Goal: Task Accomplishment & Management: Complete application form

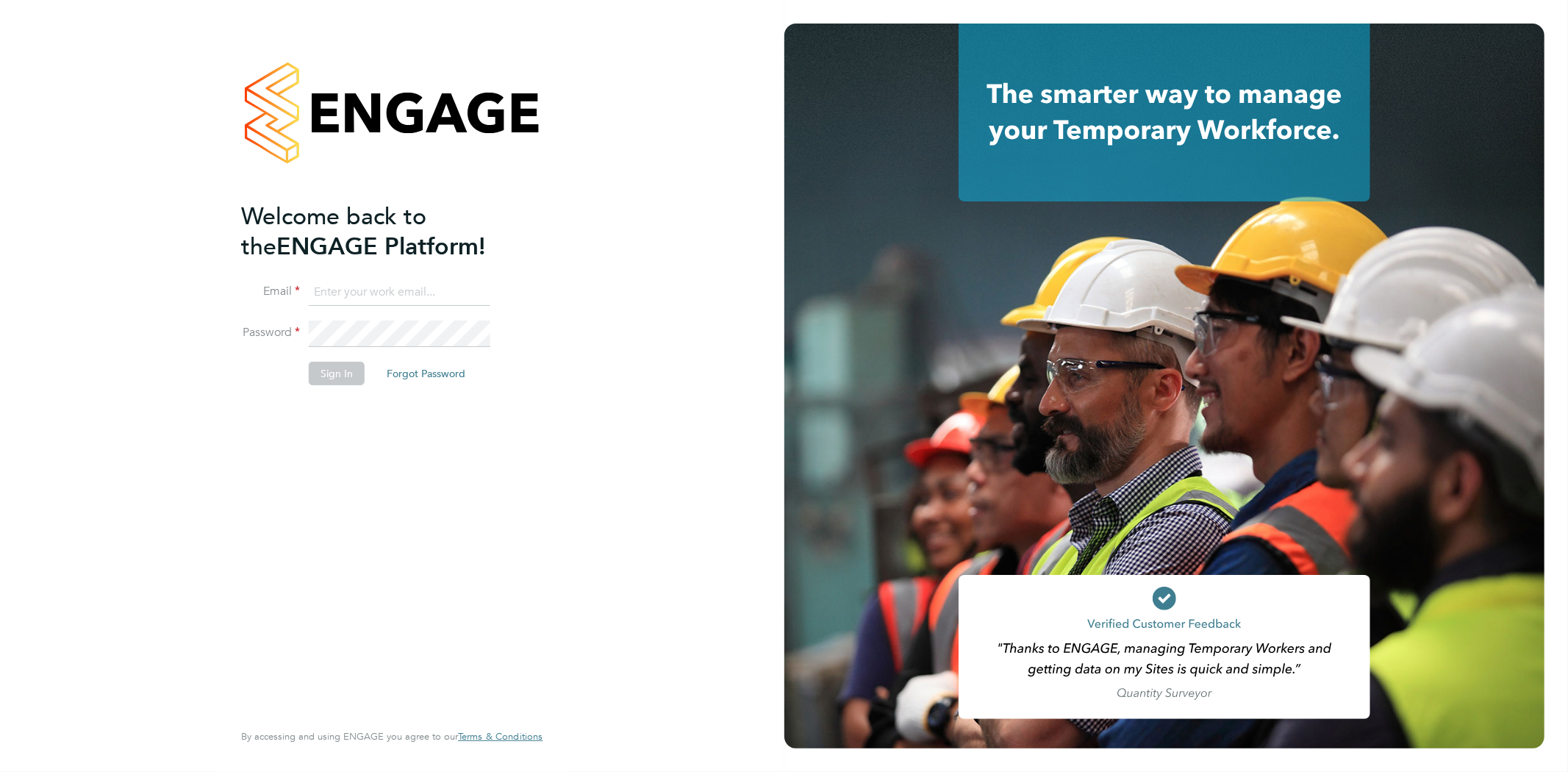
type input "[EMAIL_ADDRESS][DOMAIN_NAME]"
click at [332, 375] on button "Sign In" at bounding box center [337, 374] width 56 height 24
click at [0, 0] on div "Sorry, we are having problems connecting to our services." at bounding box center [0, 0] width 0 height 0
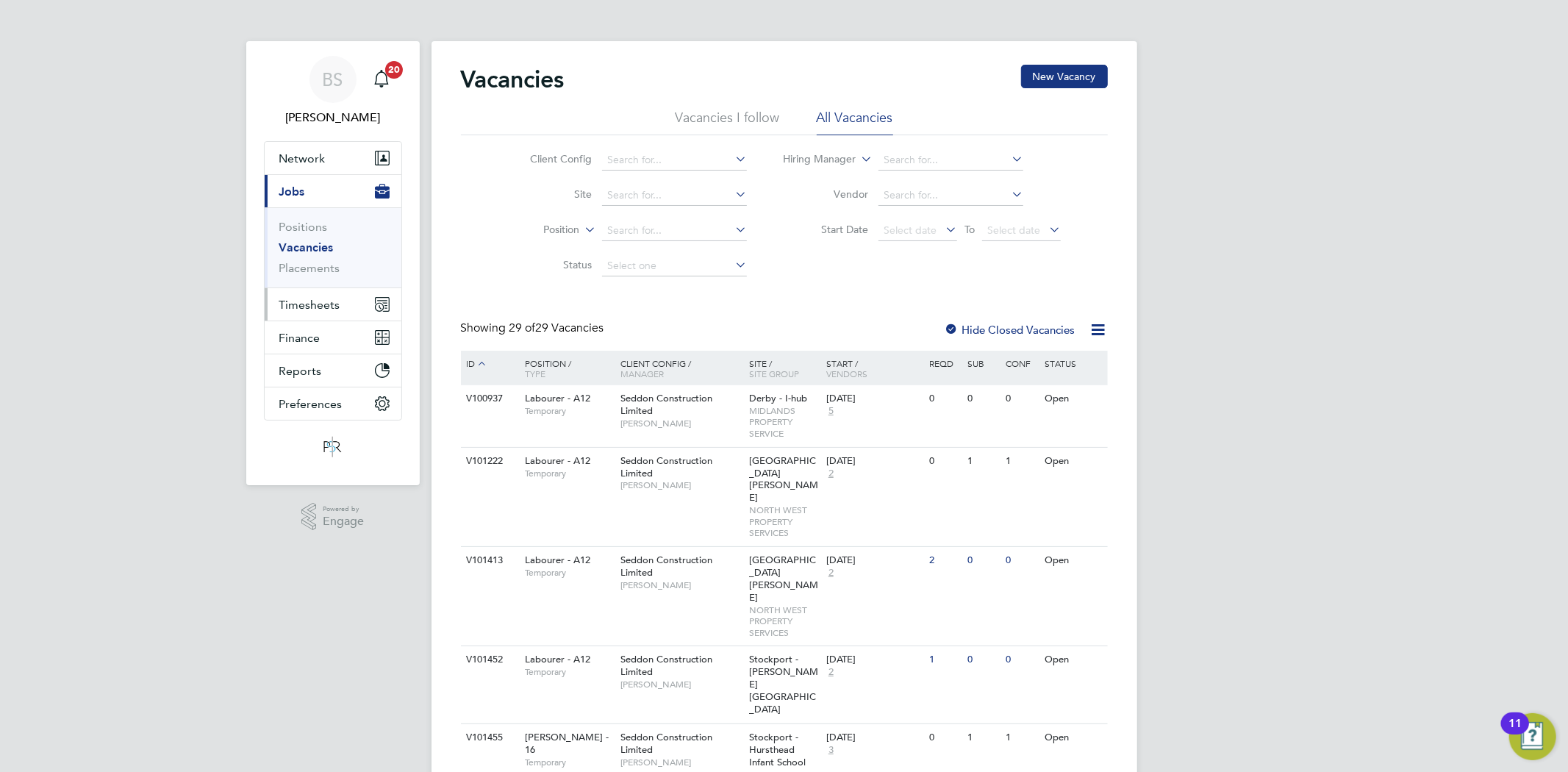
click at [298, 307] on span "Timesheets" at bounding box center [310, 305] width 61 height 14
click at [613, 152] on input at bounding box center [674, 160] width 145 height 20
click at [628, 168] on input "country" at bounding box center [674, 160] width 145 height 20
click at [632, 176] on b "Country" at bounding box center [627, 181] width 39 height 13
type input "Countryside Properties UK Ltd"
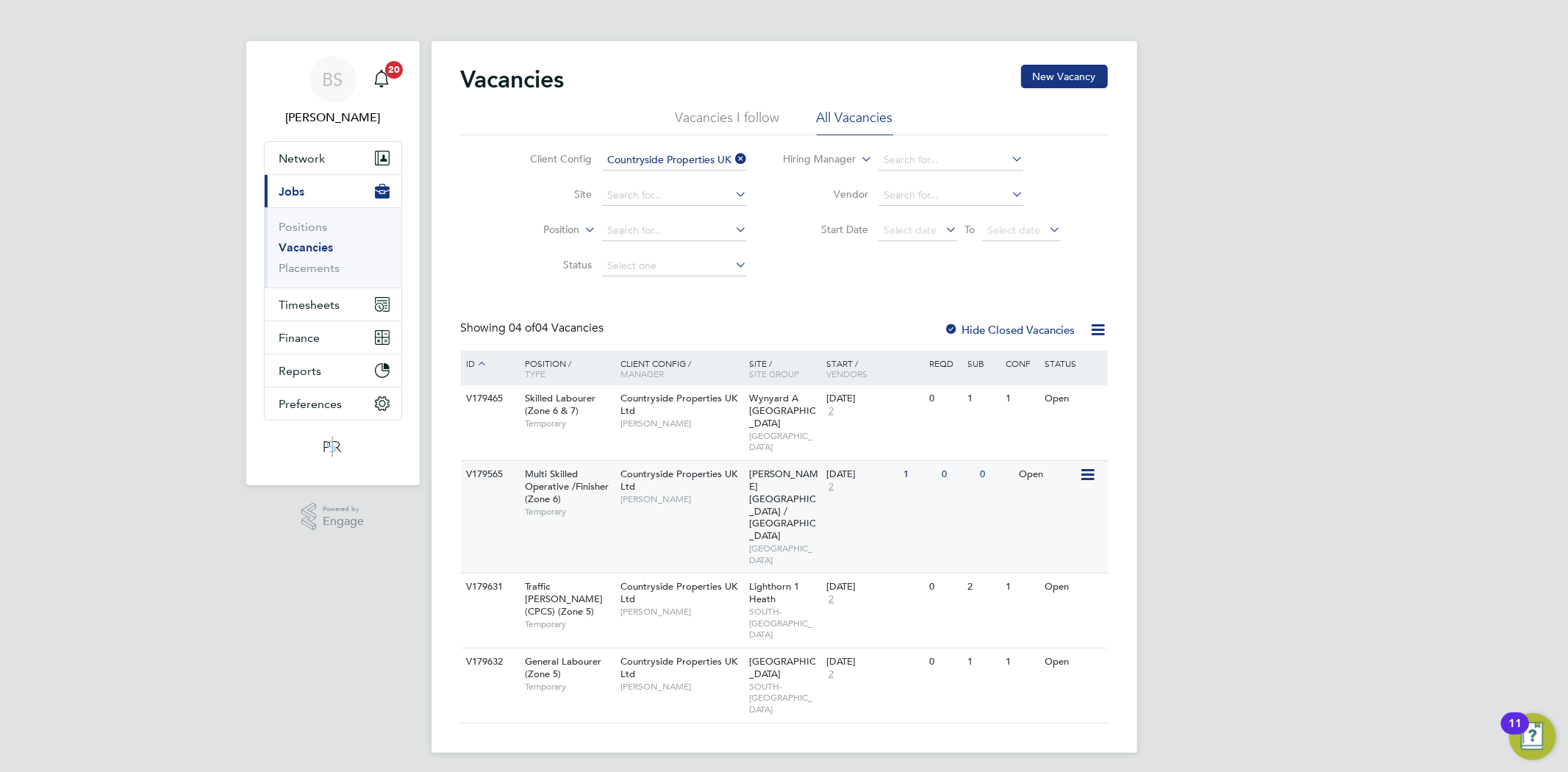
click at [715, 473] on div "Countryside Properties UK Ltd Neil Smith" at bounding box center [681, 486] width 128 height 50
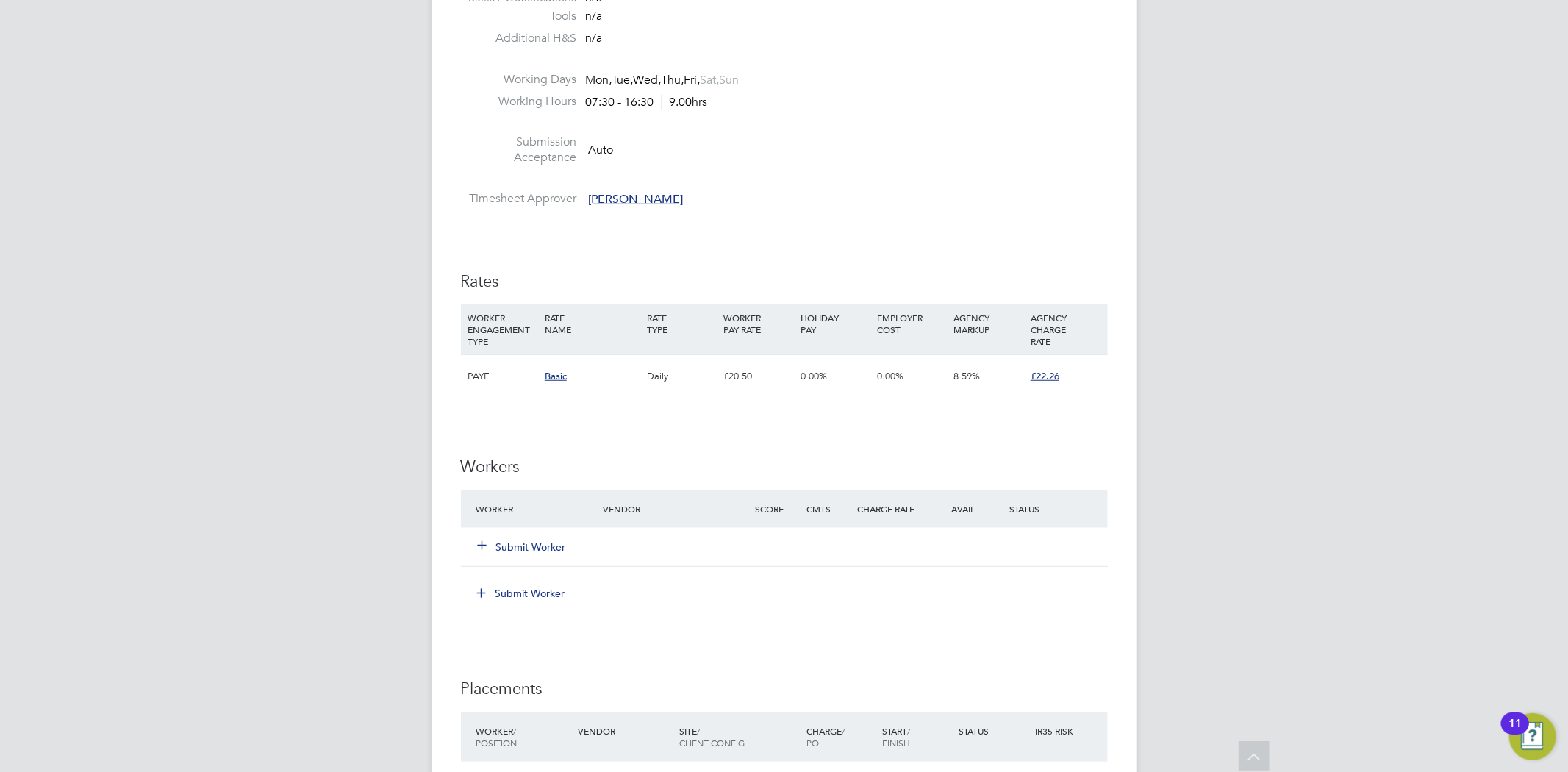
scroll to position [980, 0]
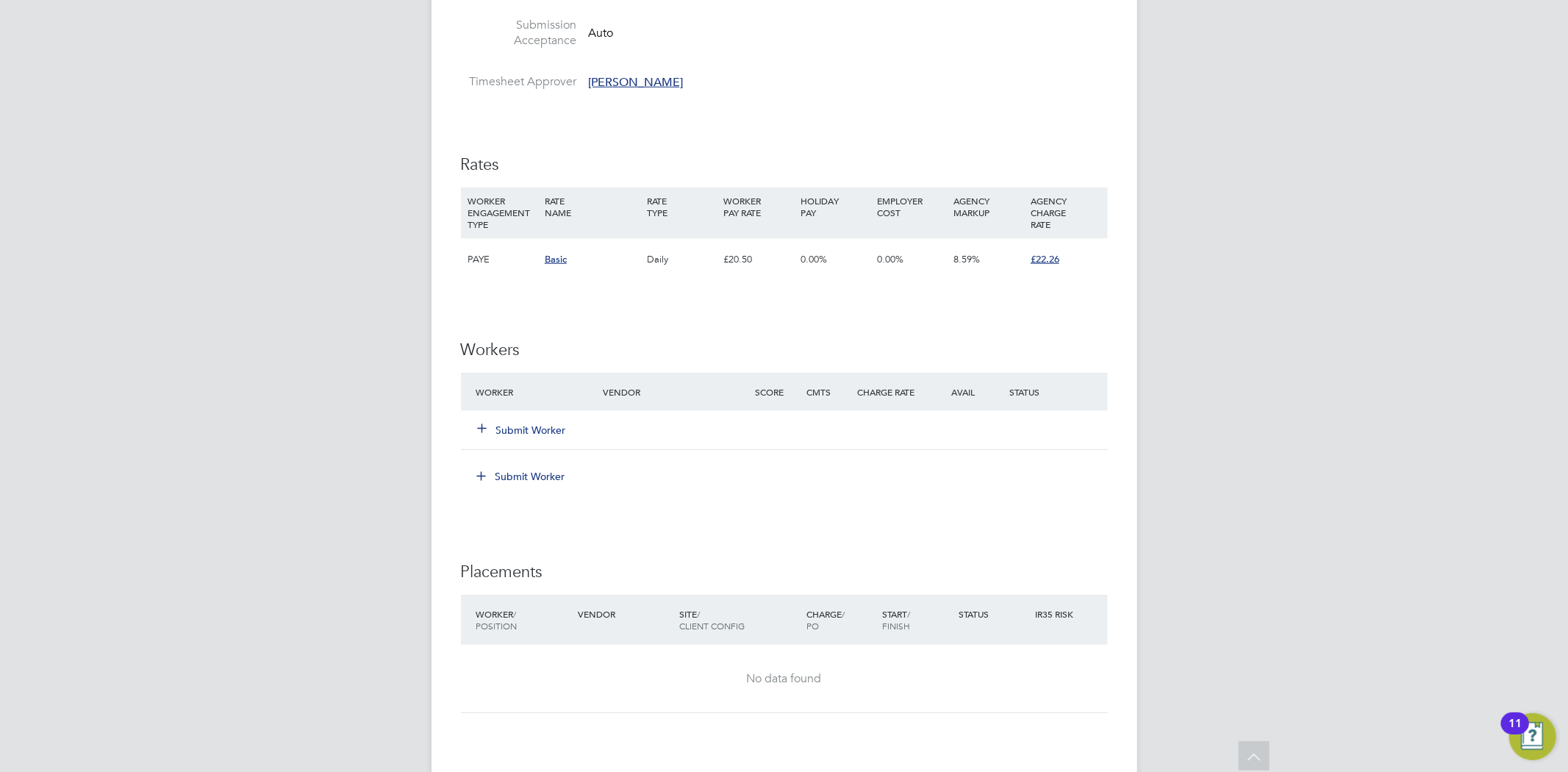
click at [539, 427] on button "Submit Worker" at bounding box center [523, 431] width 88 height 15
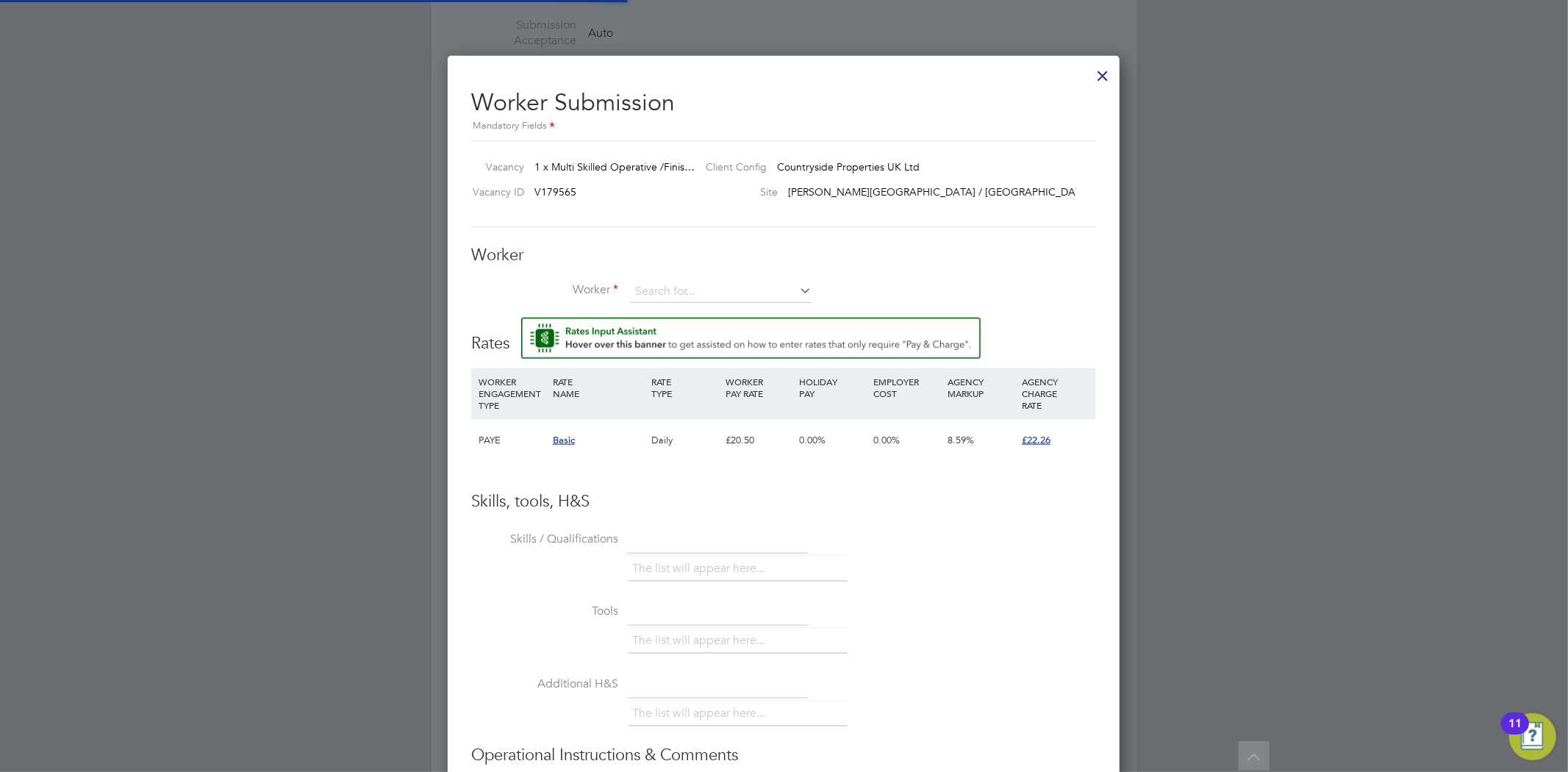
scroll to position [909, 673]
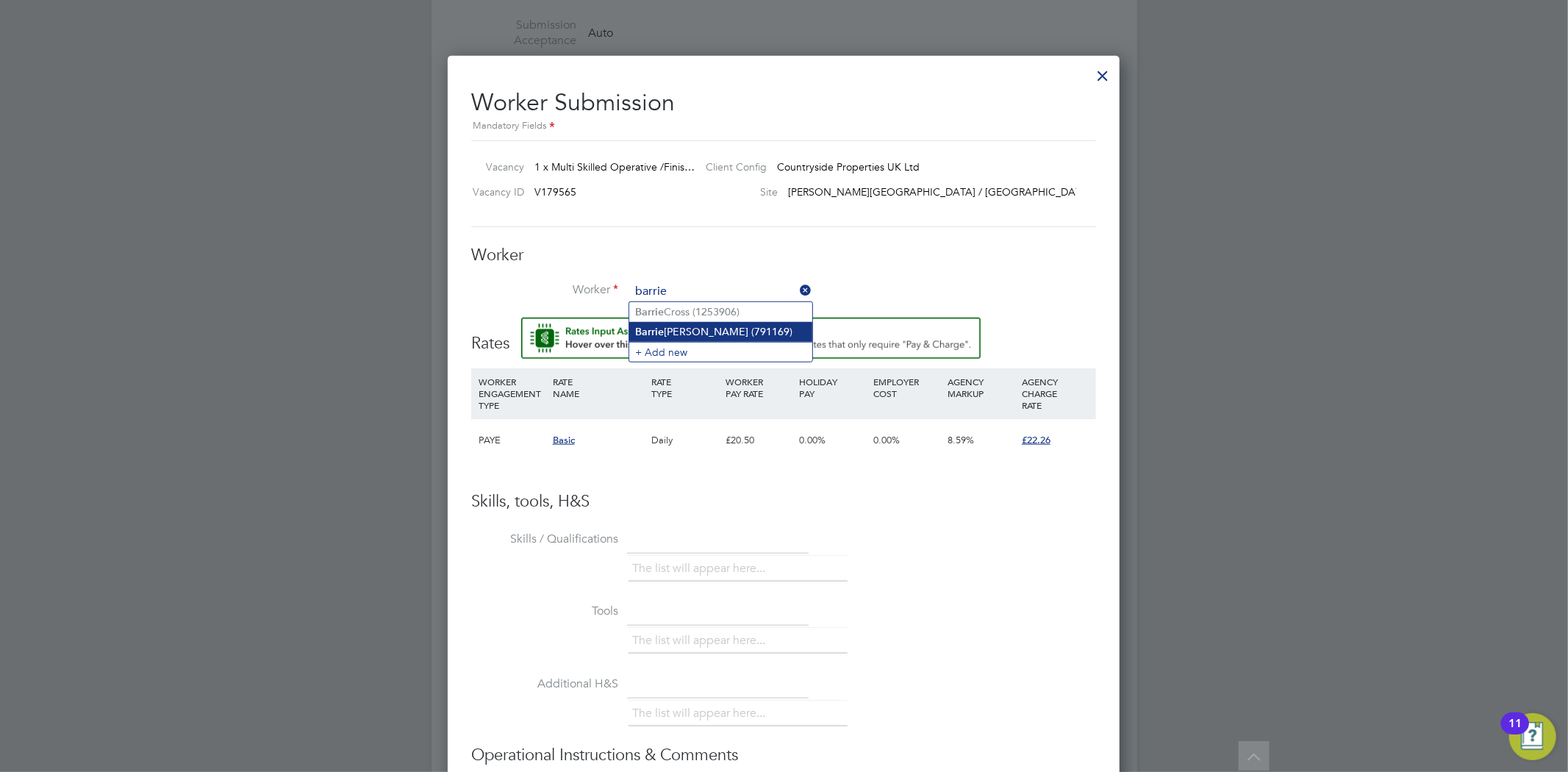
click at [675, 336] on li "Barrie Michael Rhodes (791169)" at bounding box center [721, 332] width 183 height 20
type input "Barrie Michael Rhodes (791169)"
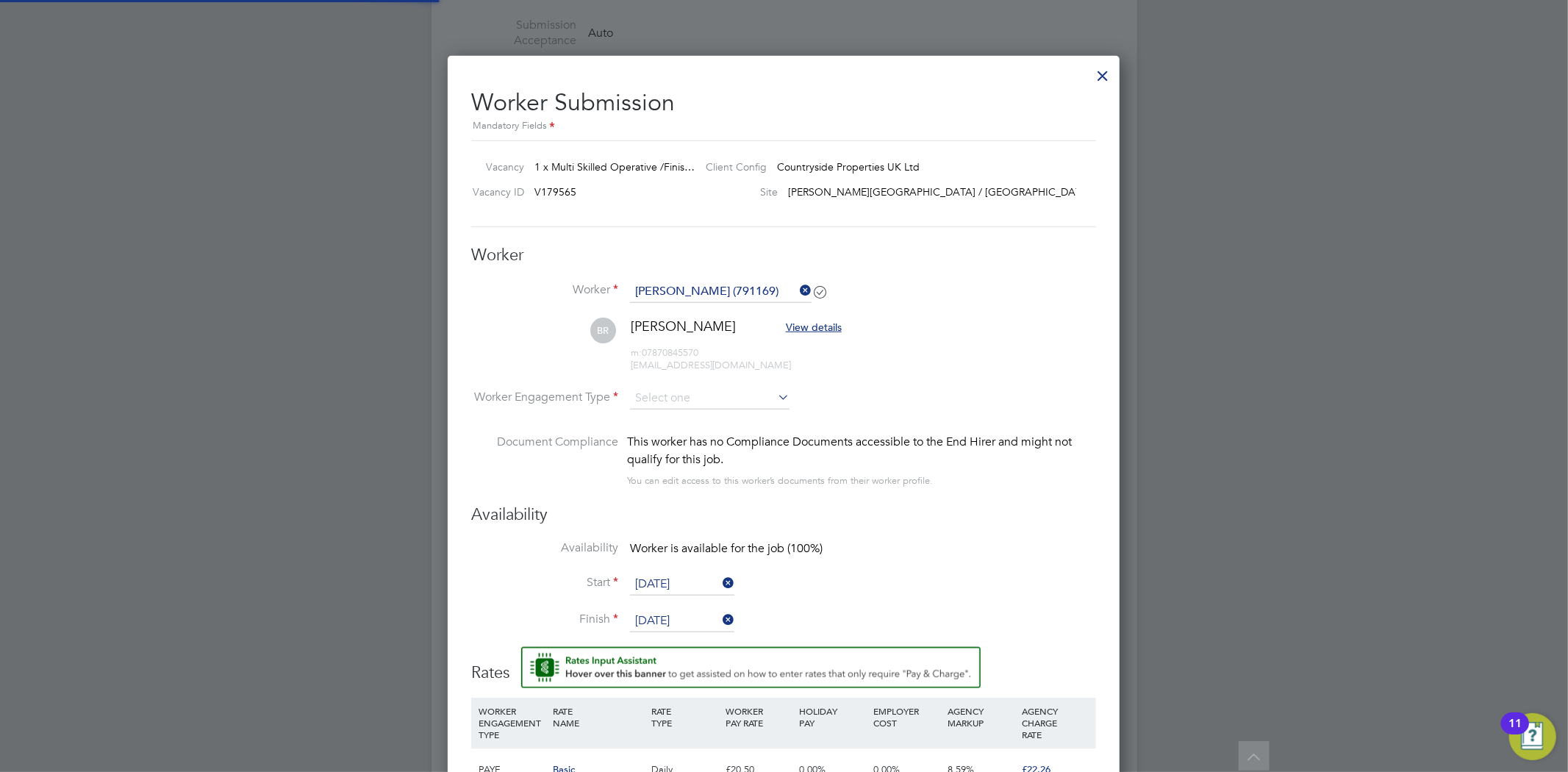
scroll to position [1236, 673]
click at [673, 395] on input at bounding box center [710, 398] width 160 height 22
click at [679, 416] on li "Contract" at bounding box center [709, 418] width 161 height 19
type input "Contract"
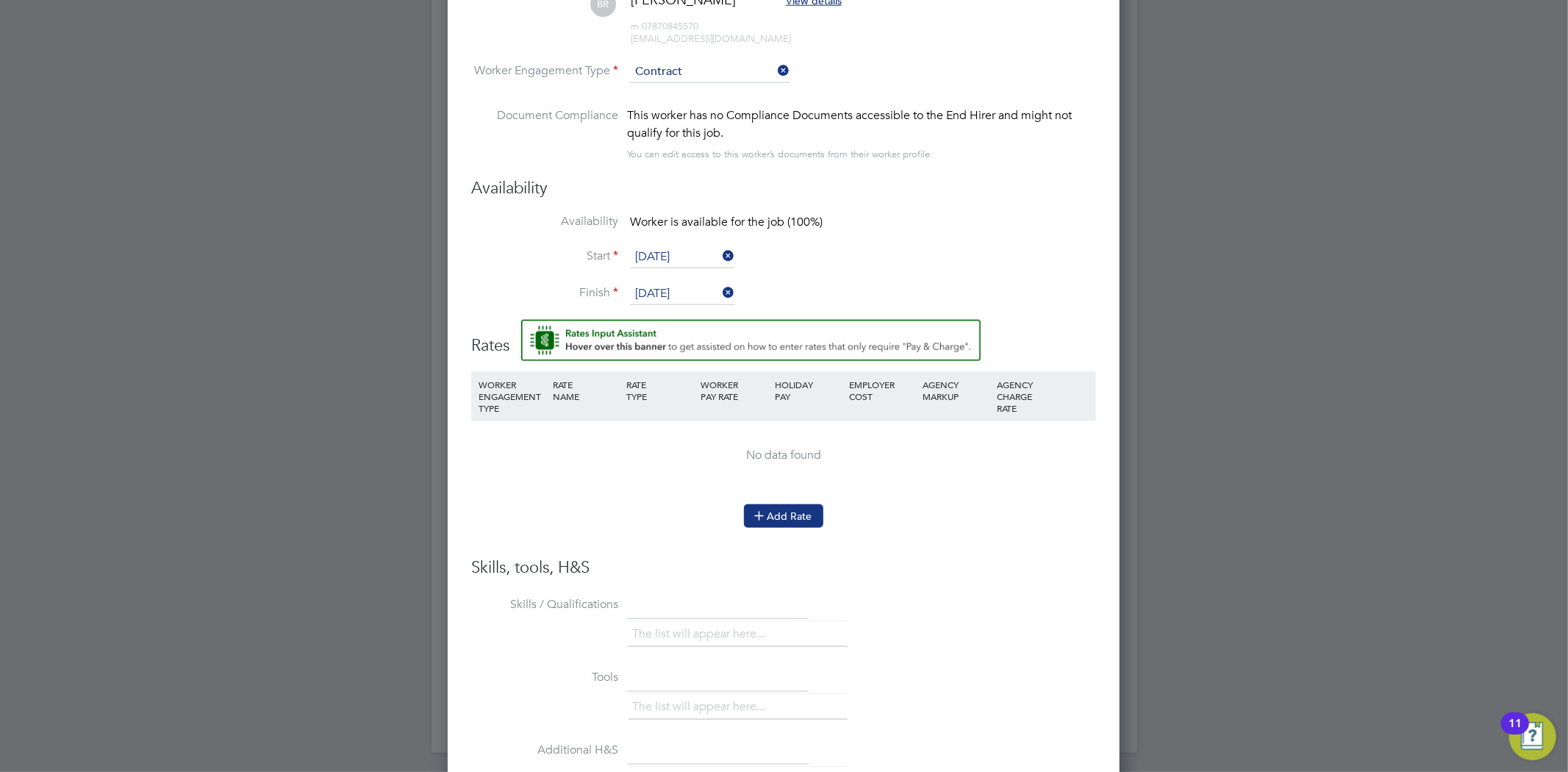
click at [784, 517] on button "Add Rate" at bounding box center [784, 517] width 80 height 24
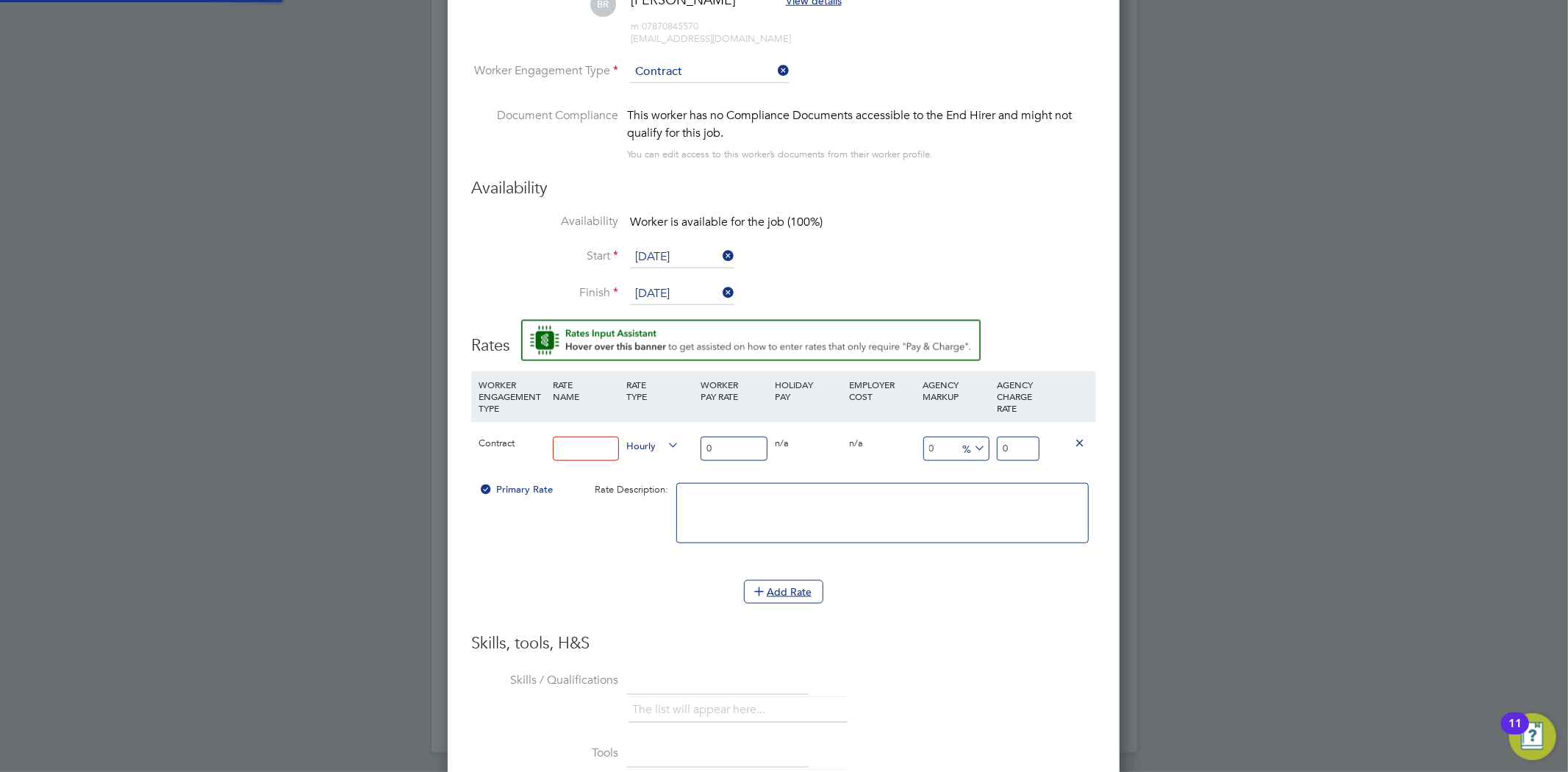
click at [585, 445] on input at bounding box center [586, 449] width 67 height 24
type input "CIS"
drag, startPoint x: 705, startPoint y: 436, endPoint x: 685, endPoint y: 434, distance: 20.1
click at [685, 434] on div "Contract CIS Hourly 0 0 n/a 0 n/a 0 0 % 0" at bounding box center [784, 448] width 625 height 54
type input "1"
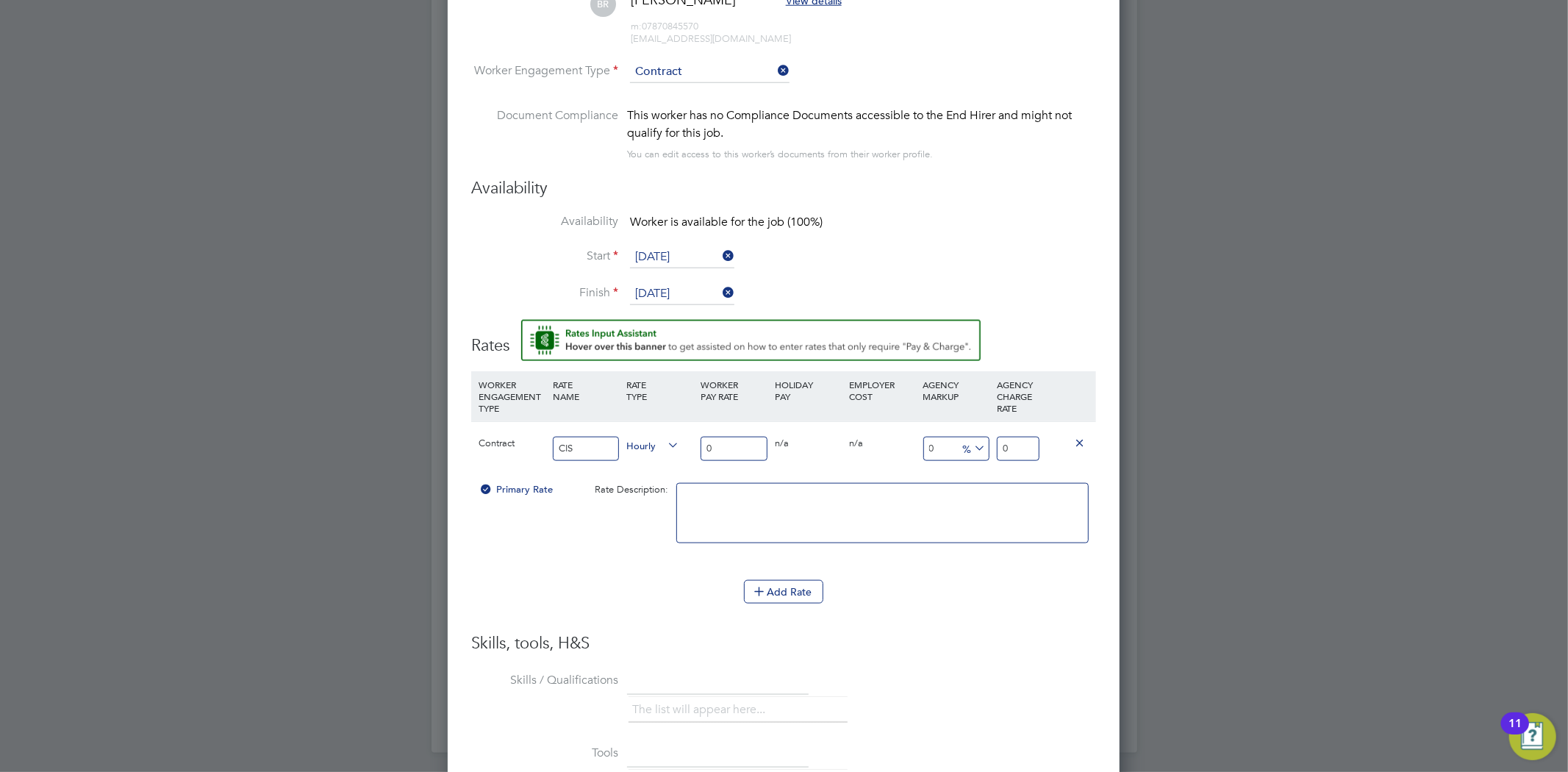
type input "1"
type input "19"
type input "19.5"
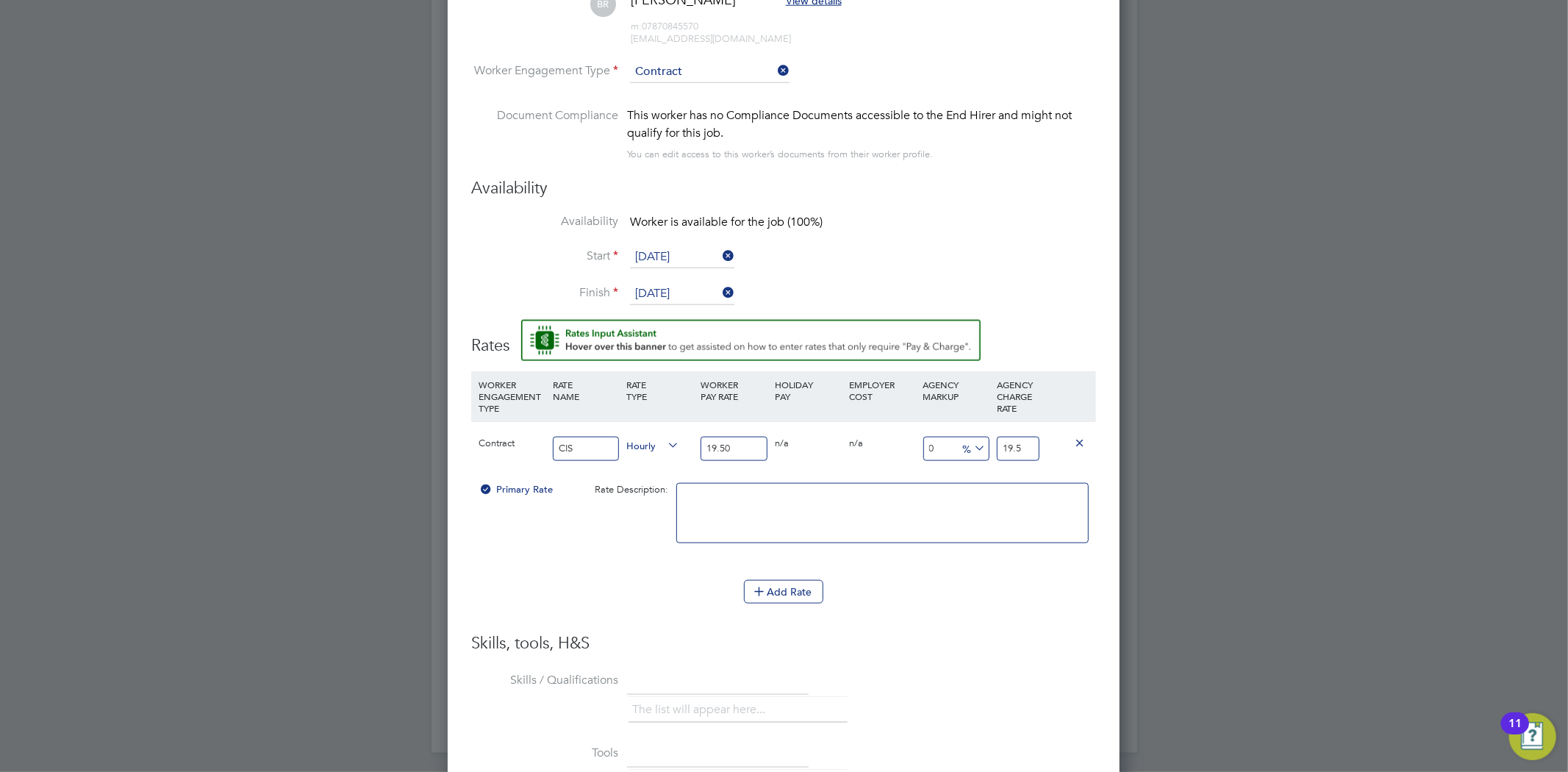
type input "19.50"
click at [930, 616] on li "Add Rate" at bounding box center [784, 599] width 625 height 39
click at [1010, 443] on input "19.5" at bounding box center [1018, 449] width 42 height 24
type input "-89.74358974358974"
type input "2"
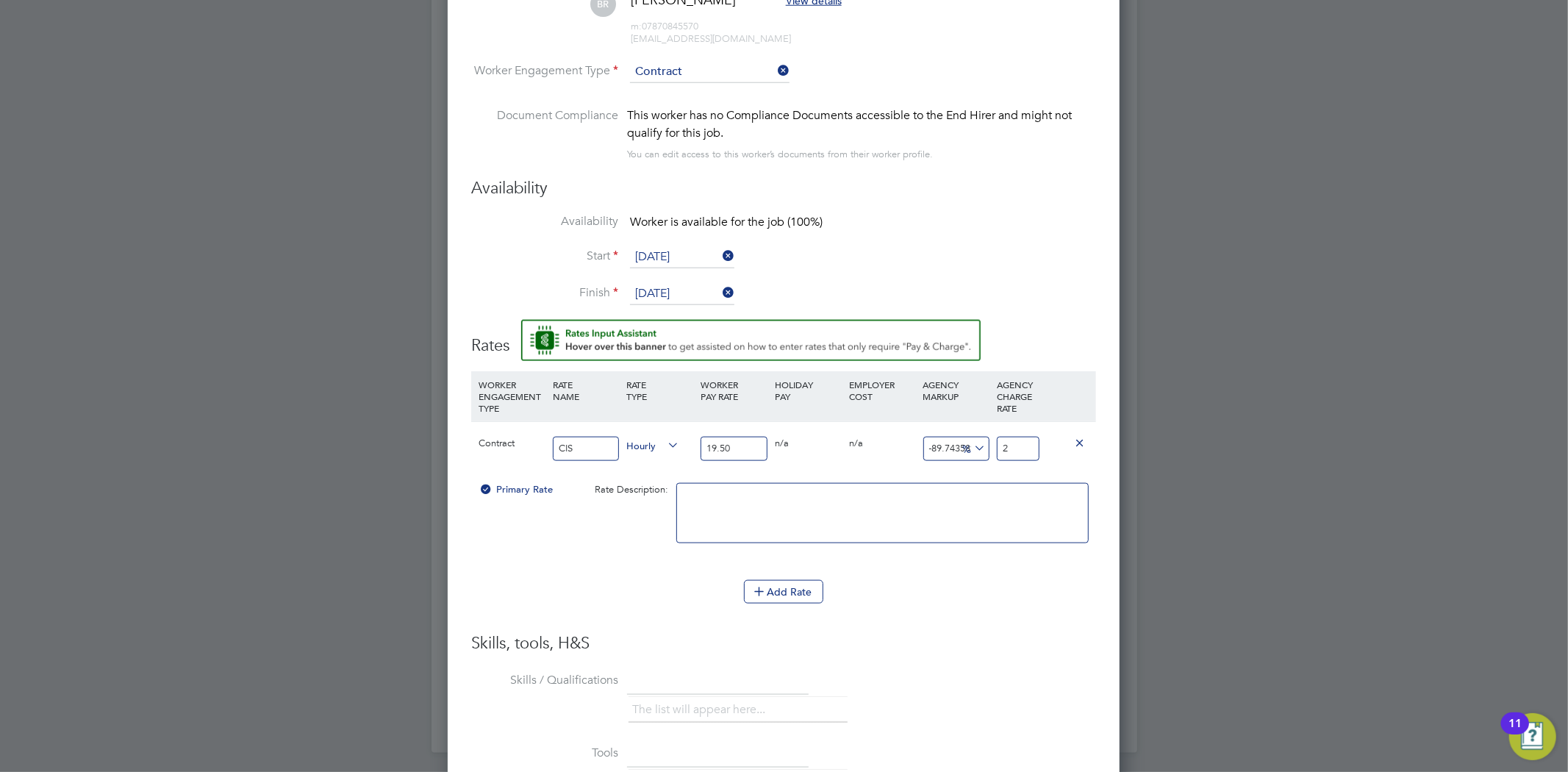
type input "12.820512820512821"
type input "22"
type input "13.846153846153847"
type input "22.2"
type input "14.153846153846153"
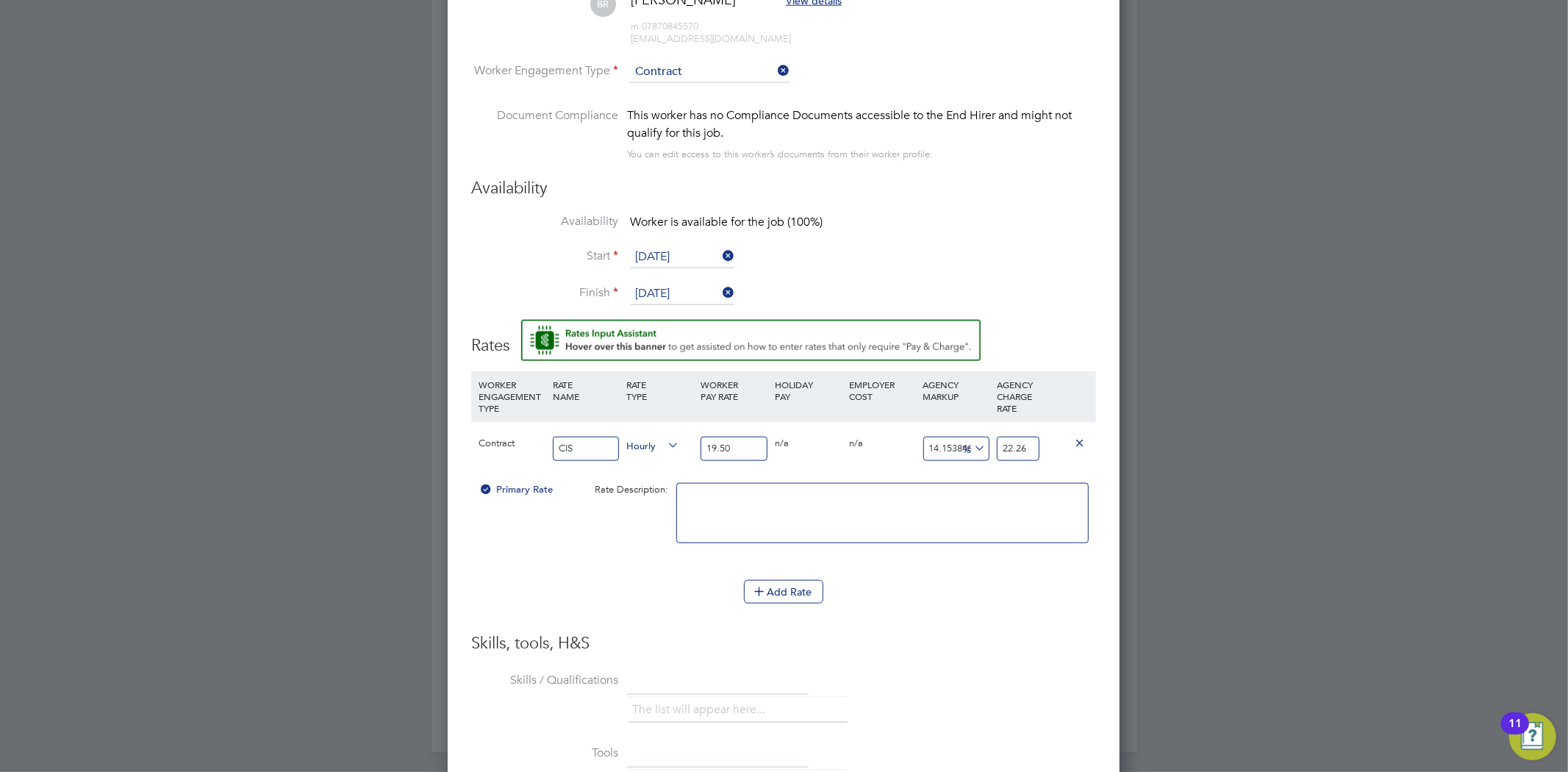
type input "22.26"
click at [997, 585] on div "Add Rate" at bounding box center [784, 592] width 625 height 24
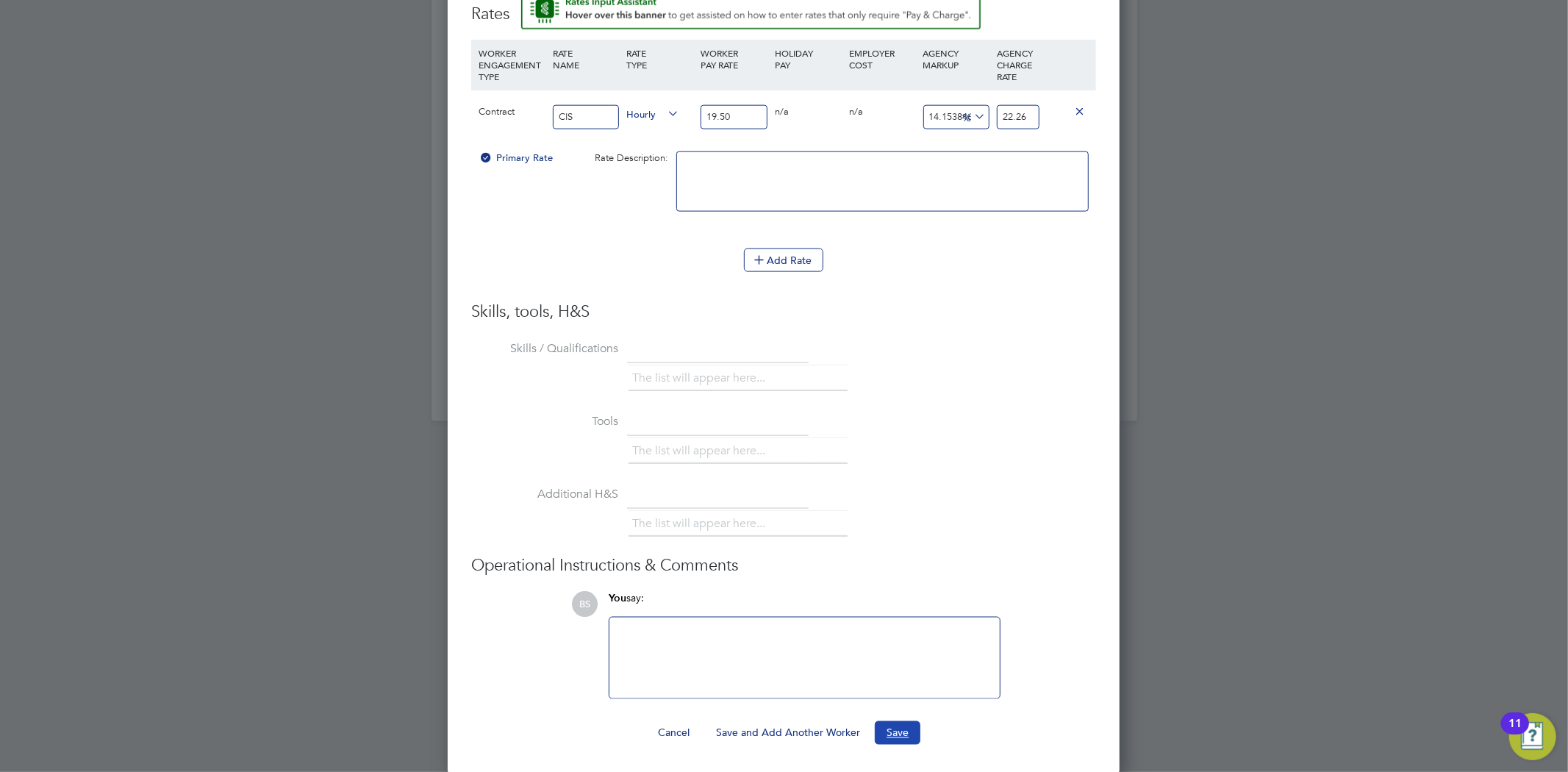
click at [897, 725] on button "Save" at bounding box center [898, 733] width 46 height 24
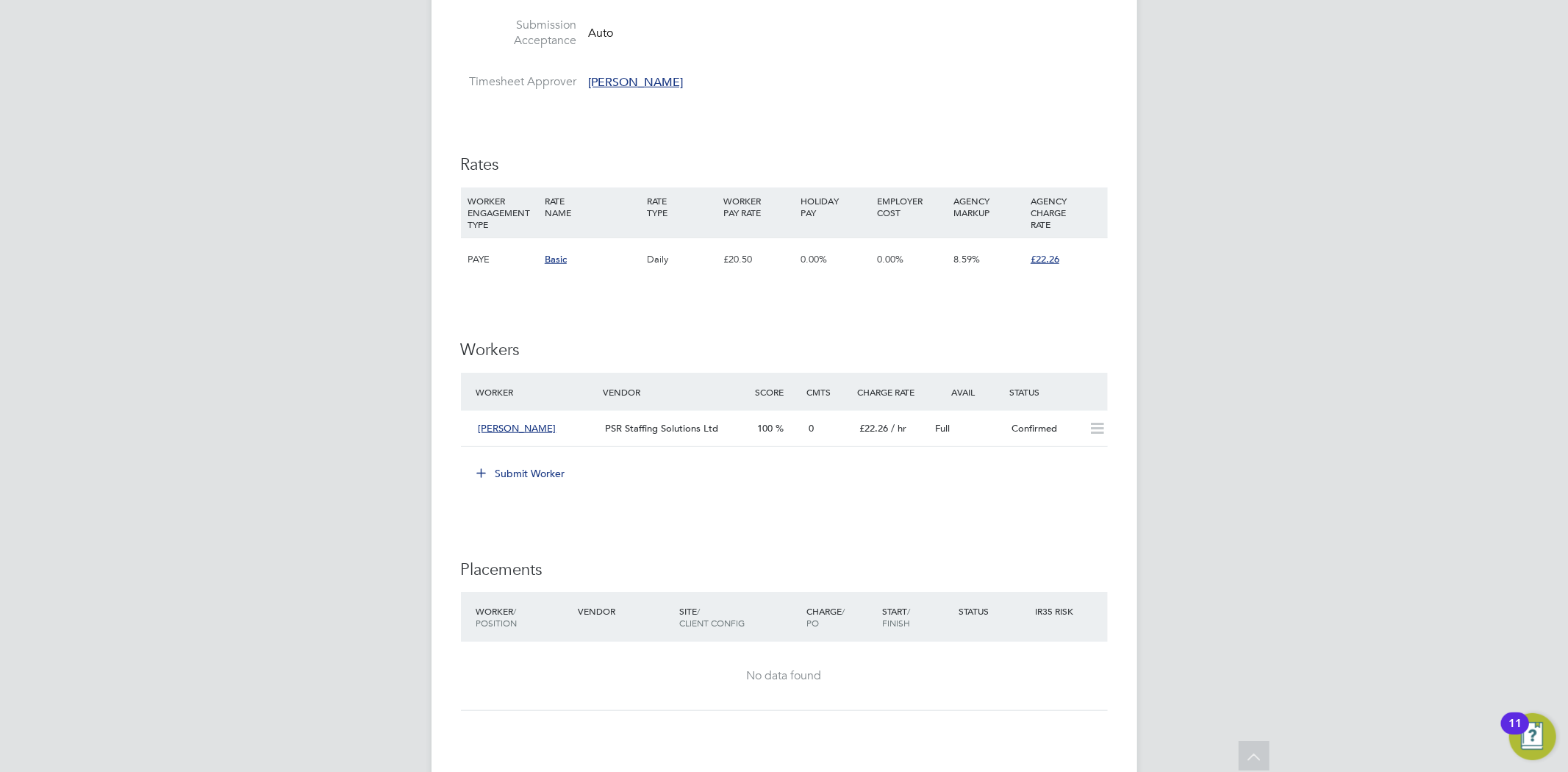
click at [1002, 420] on div "Full" at bounding box center [968, 429] width 76 height 24
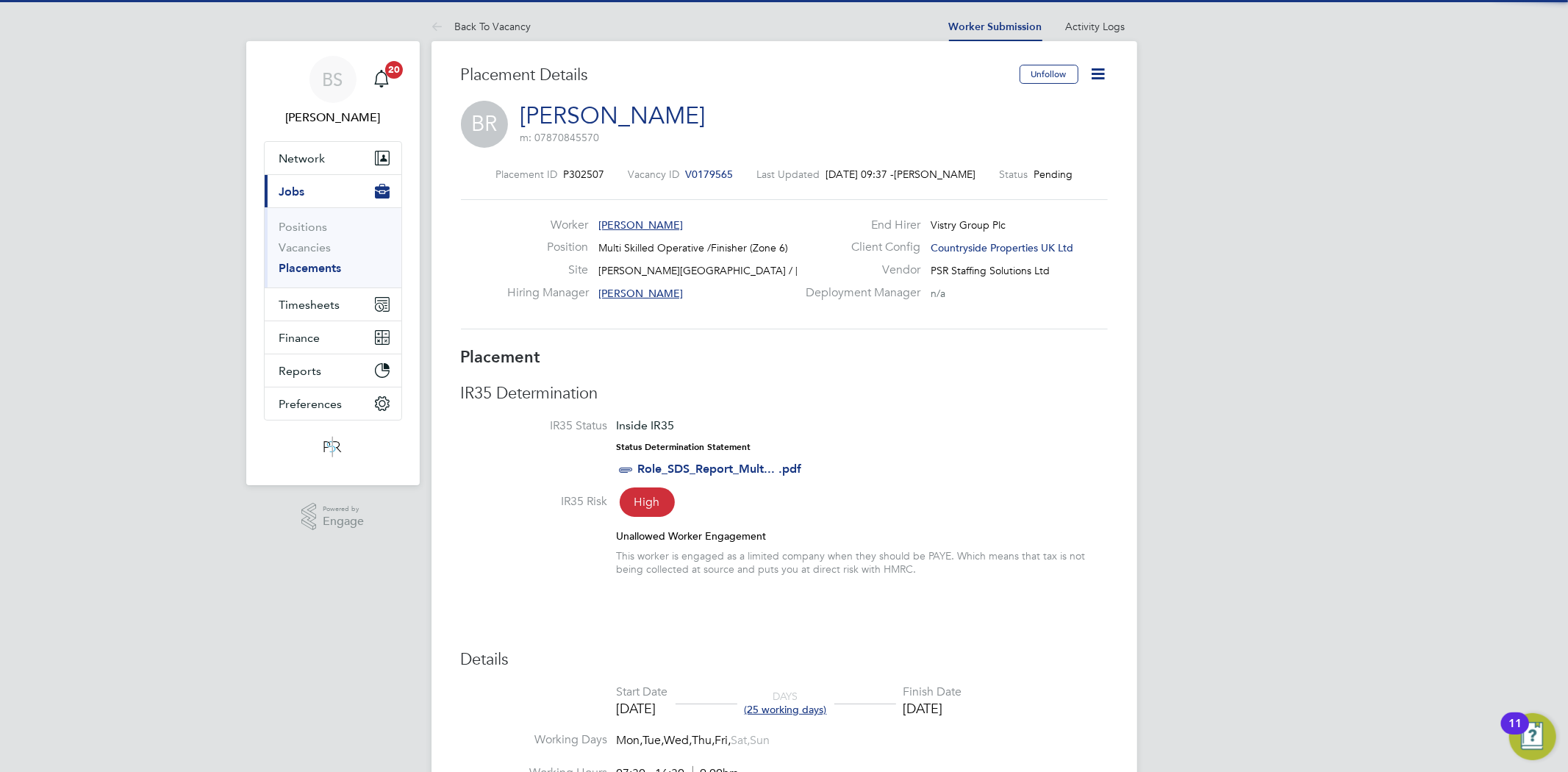
click at [1096, 72] on icon at bounding box center [1099, 74] width 18 height 18
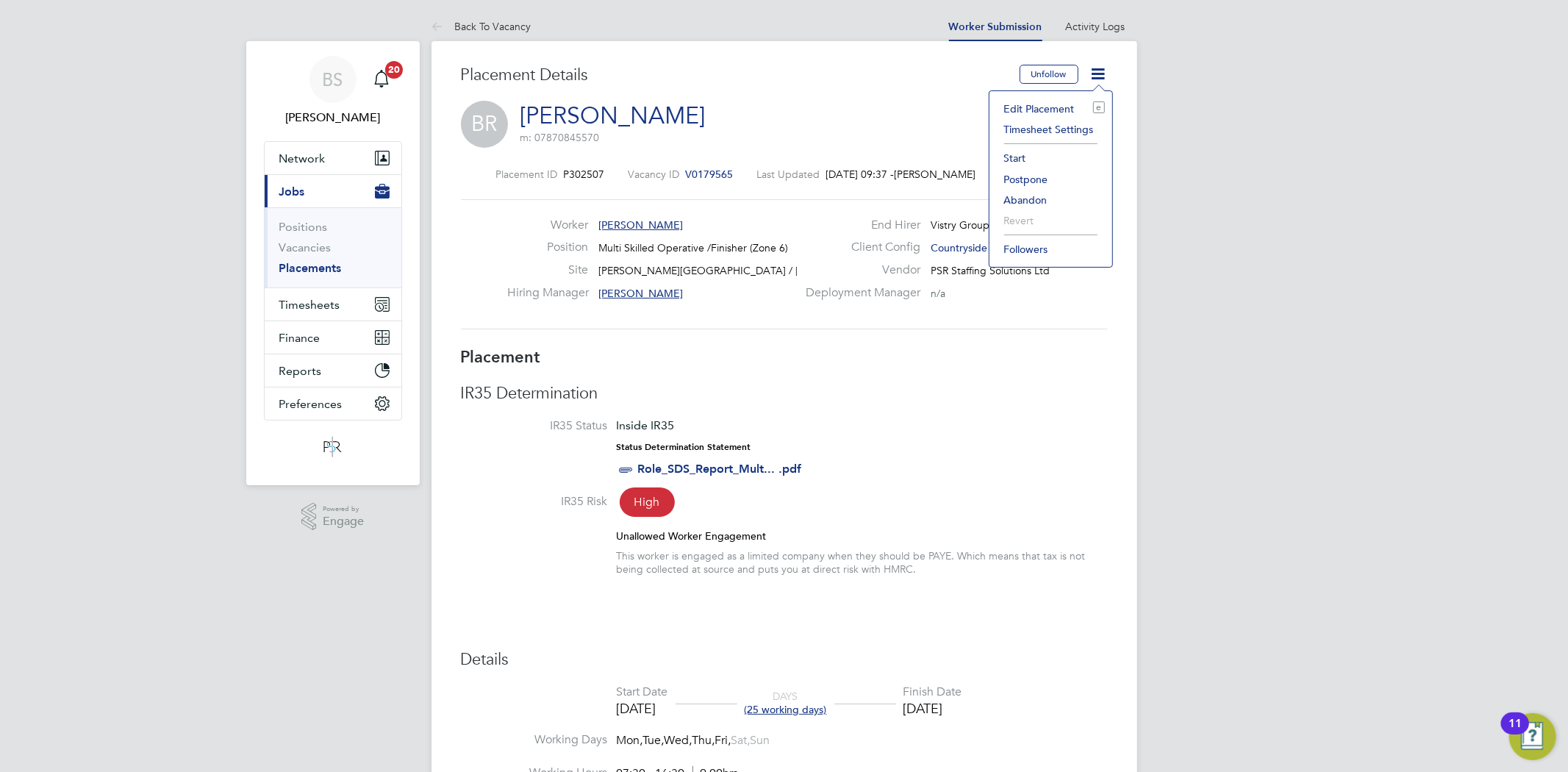
click at [1018, 154] on li "Start" at bounding box center [1051, 158] width 108 height 20
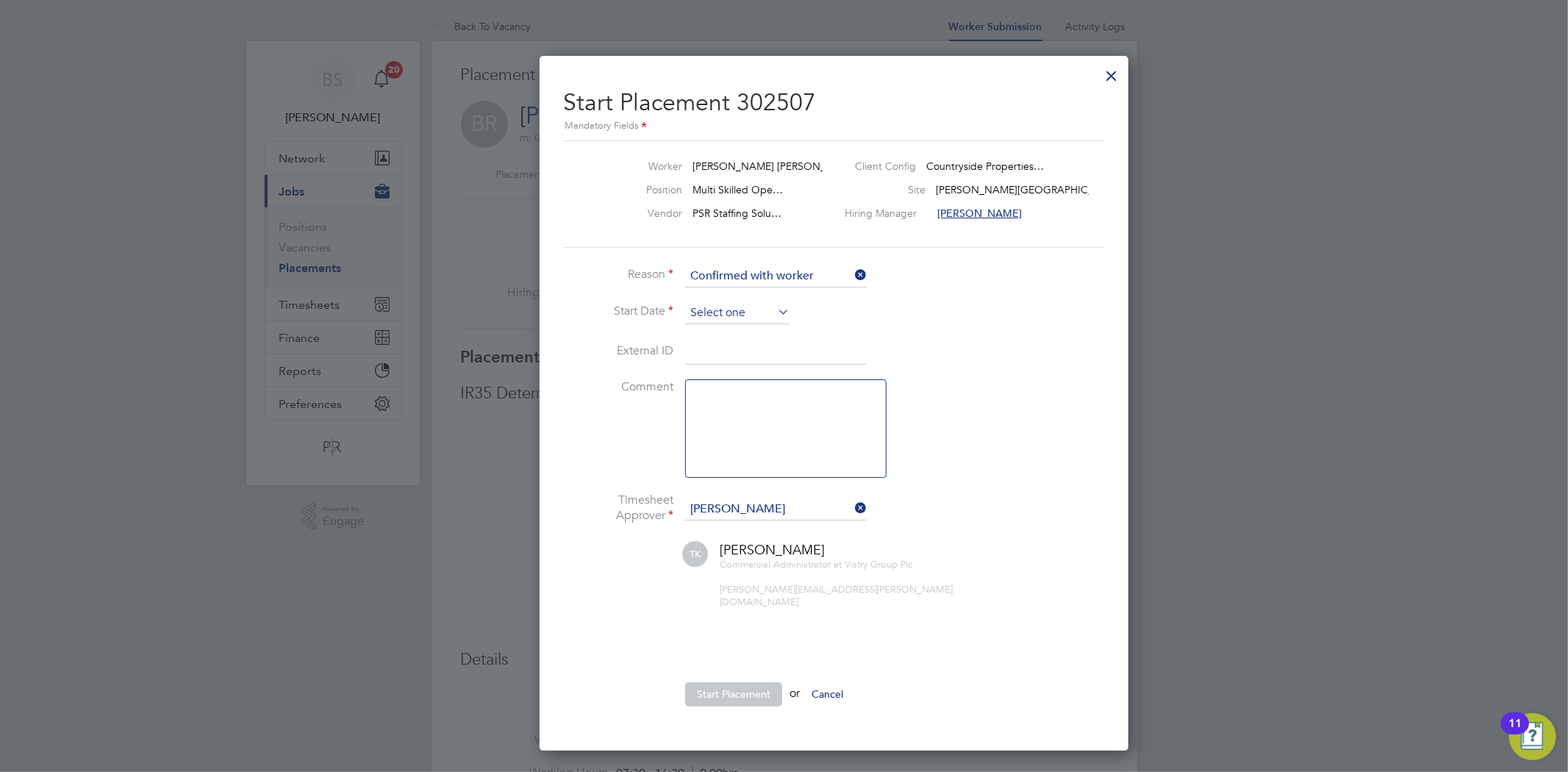
click at [735, 312] on input at bounding box center [738, 313] width 105 height 22
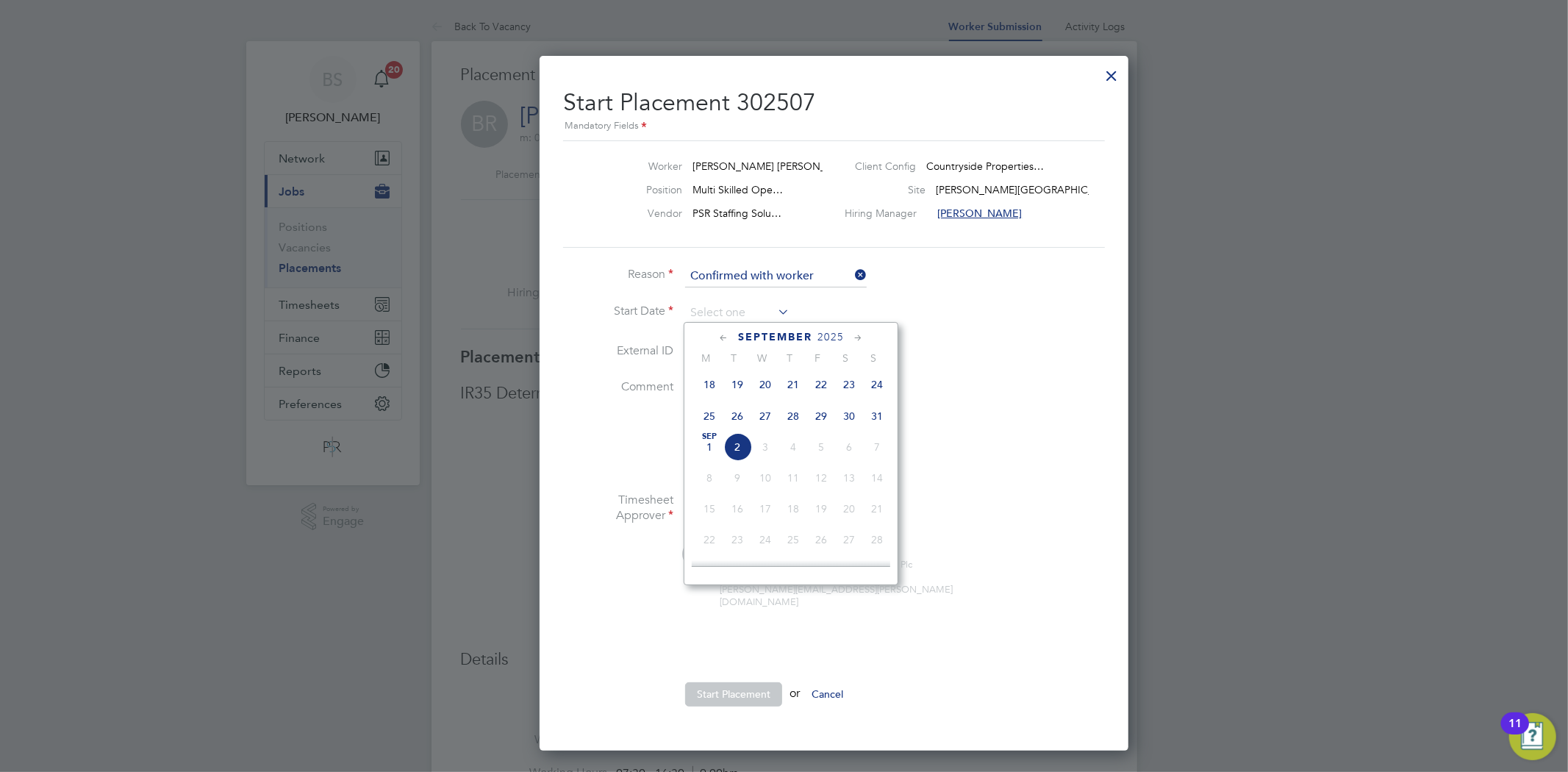
click at [703, 451] on span "Sep 1" at bounding box center [709, 447] width 28 height 28
type input "01 Sep 2025"
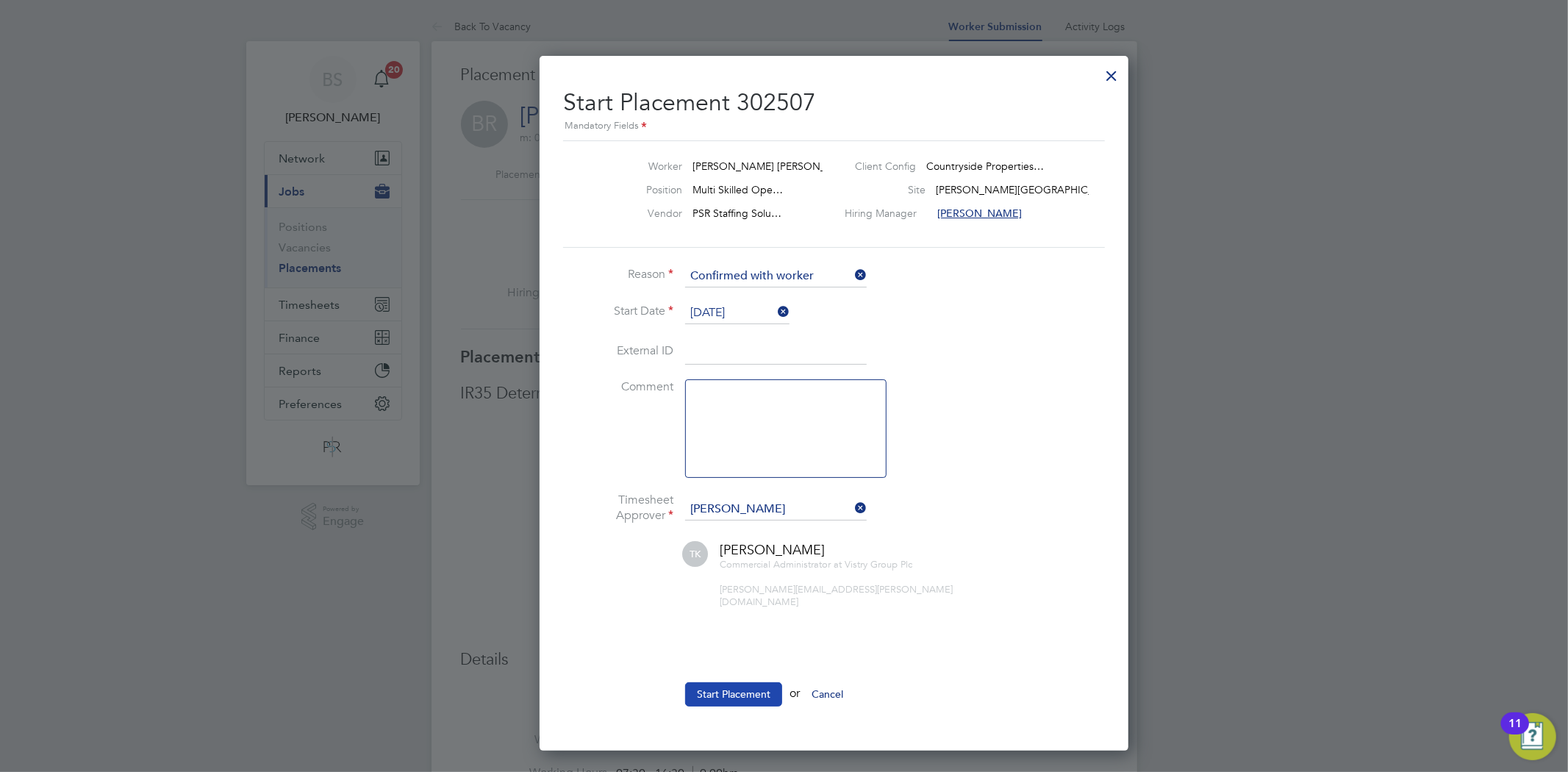
click at [727, 685] on button "Start Placement" at bounding box center [734, 695] width 97 height 24
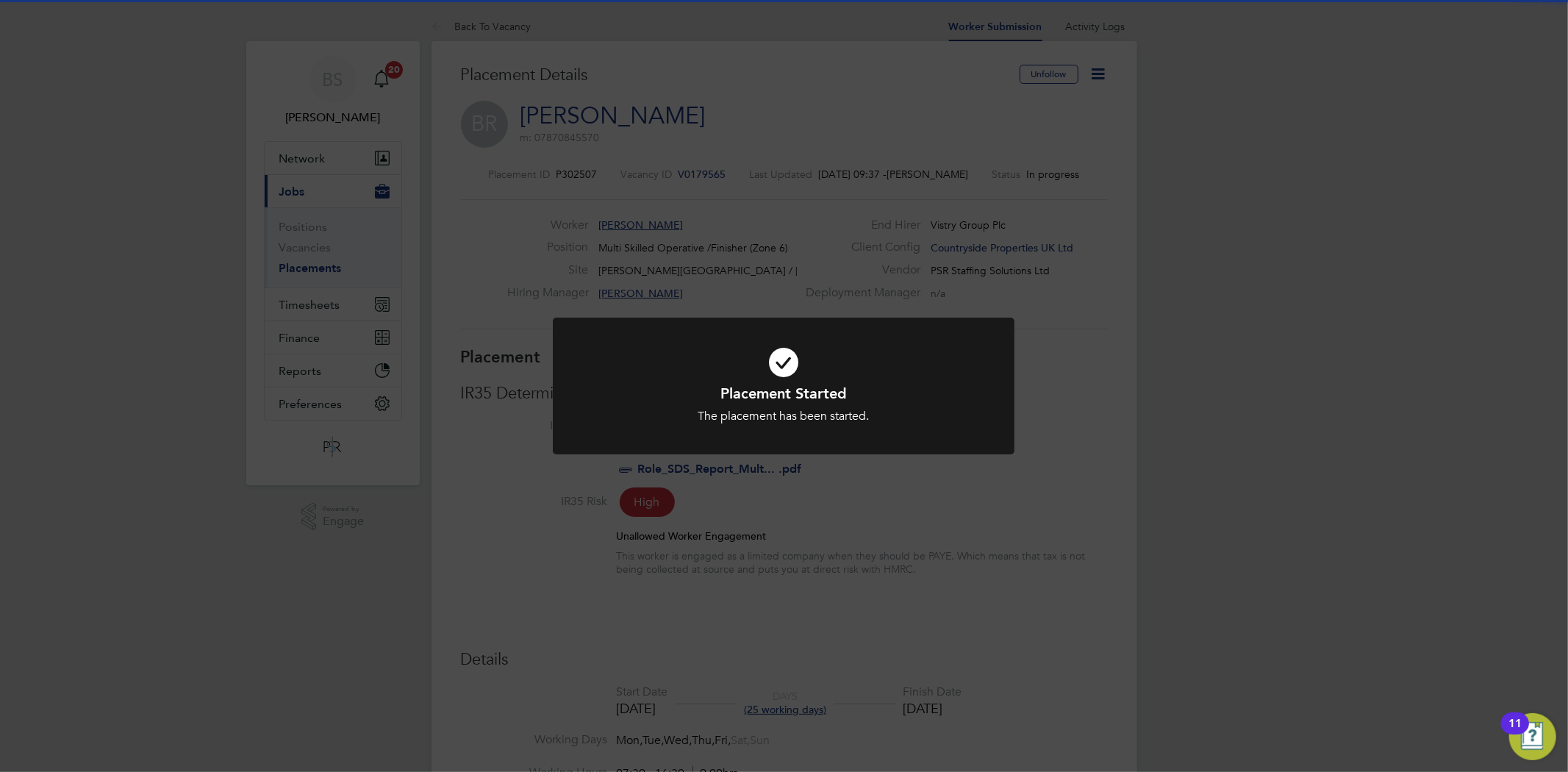
click at [891, 592] on div "Placement Started The placement has been started. Cancel Okay" at bounding box center [784, 386] width 1568 height 772
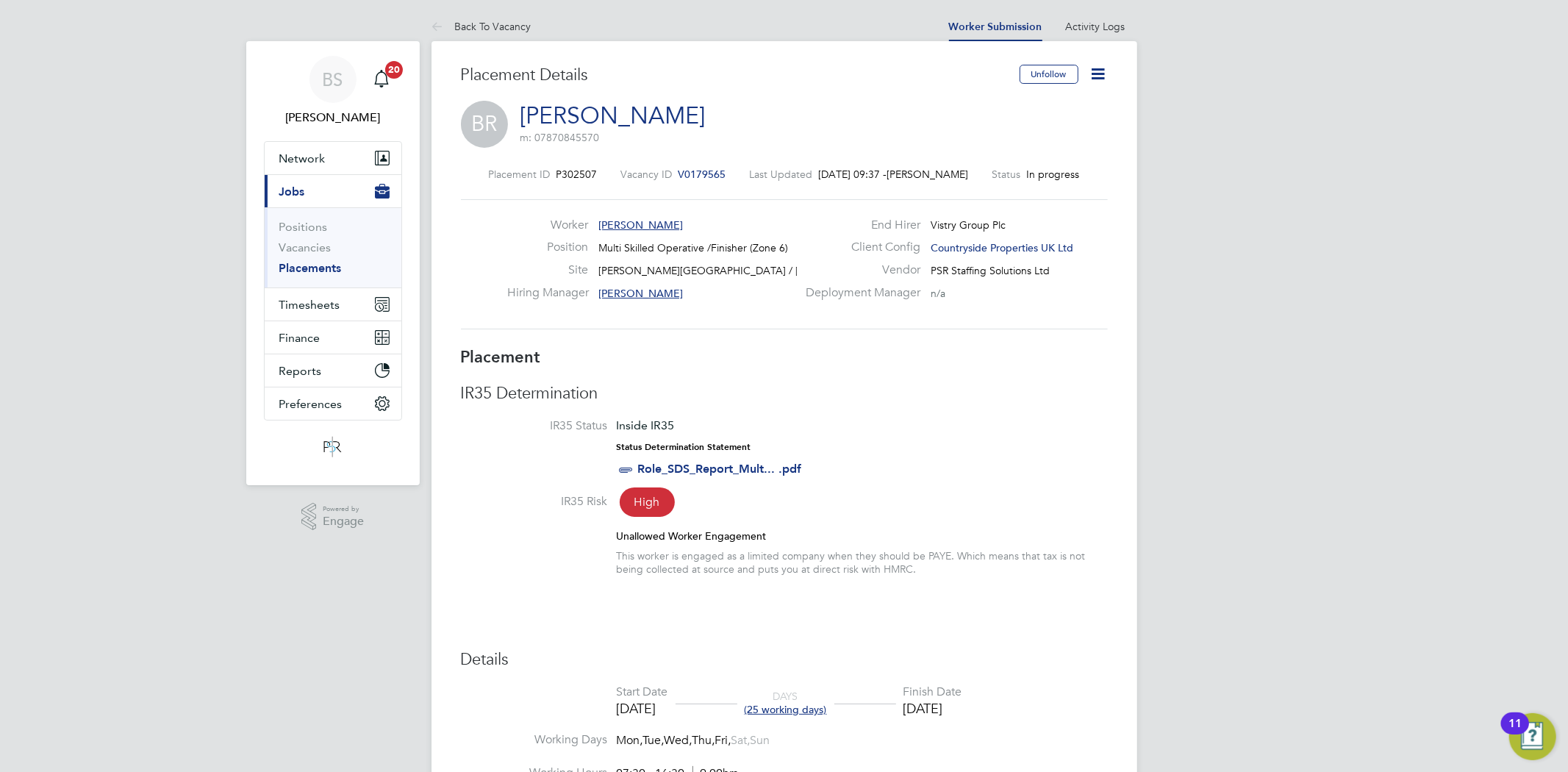
click at [891, 592] on div "Placement IR35 Determination IR35 Status Inside IR35 Status Determination State…" at bounding box center [784, 770] width 647 height 846
